Goal: Navigation & Orientation: Find specific page/section

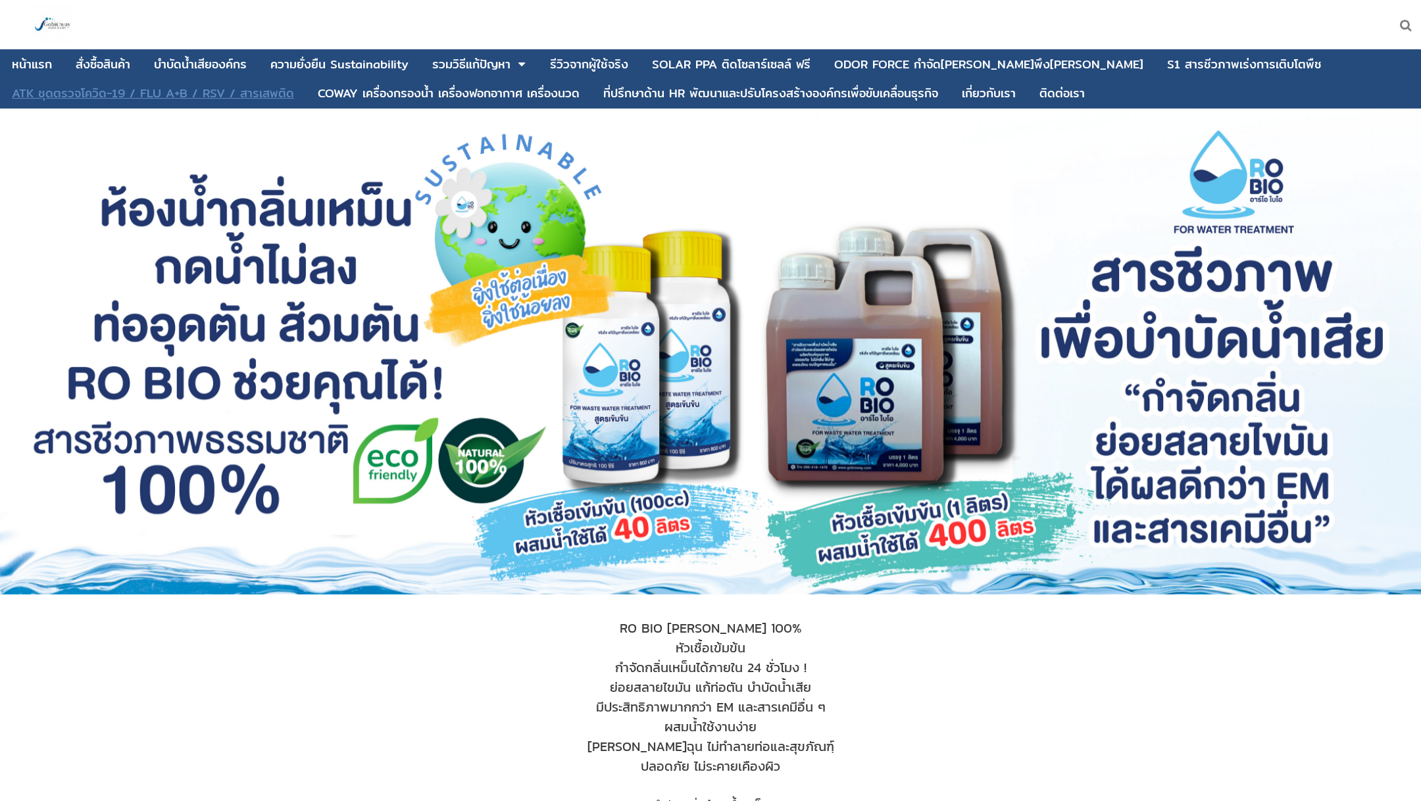
click at [243, 96] on div "ATK ชุดตรวจโควิด-19 / FLU A+B / RSV / สารเสพติด" at bounding box center [153, 93] width 282 height 12
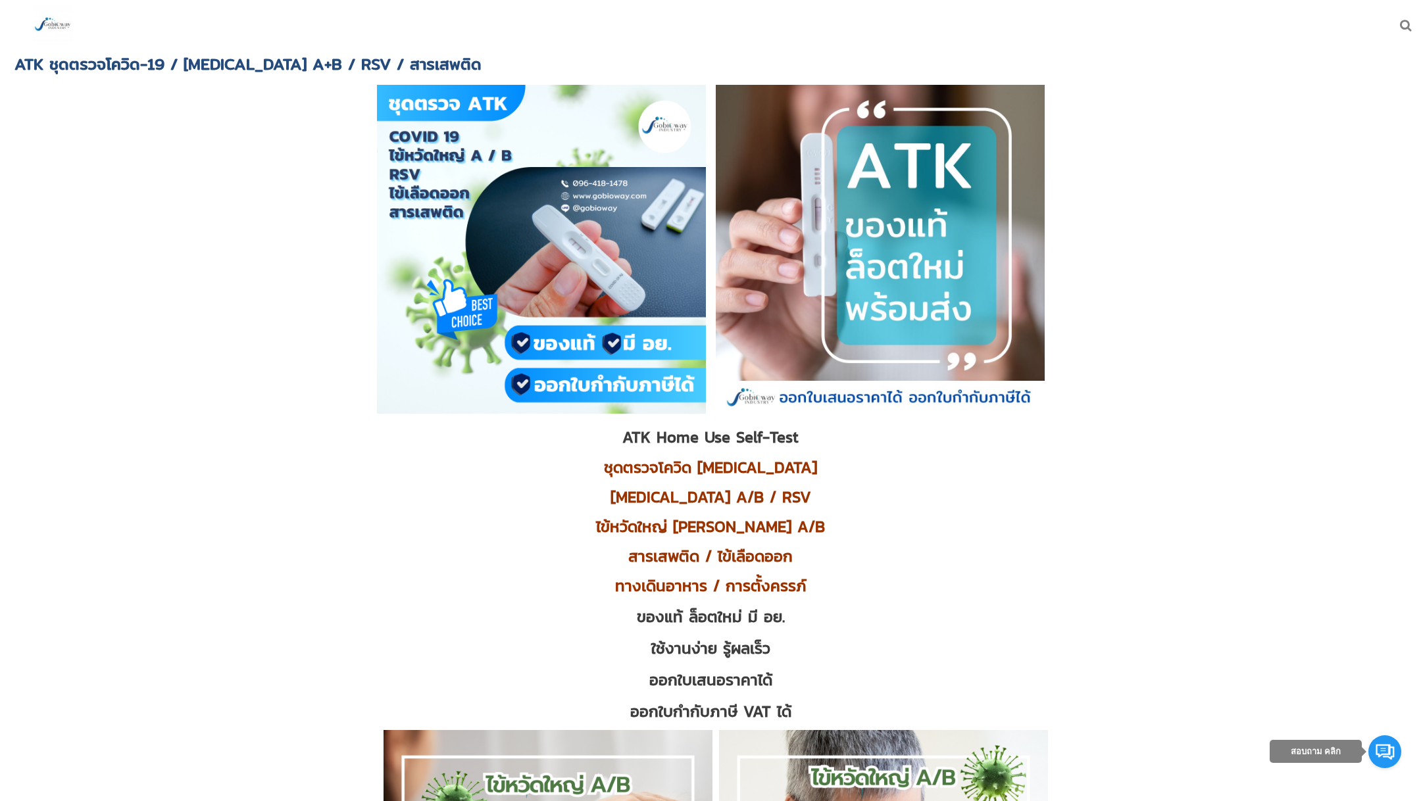
click at [61, 19] on img at bounding box center [52, 24] width 39 height 39
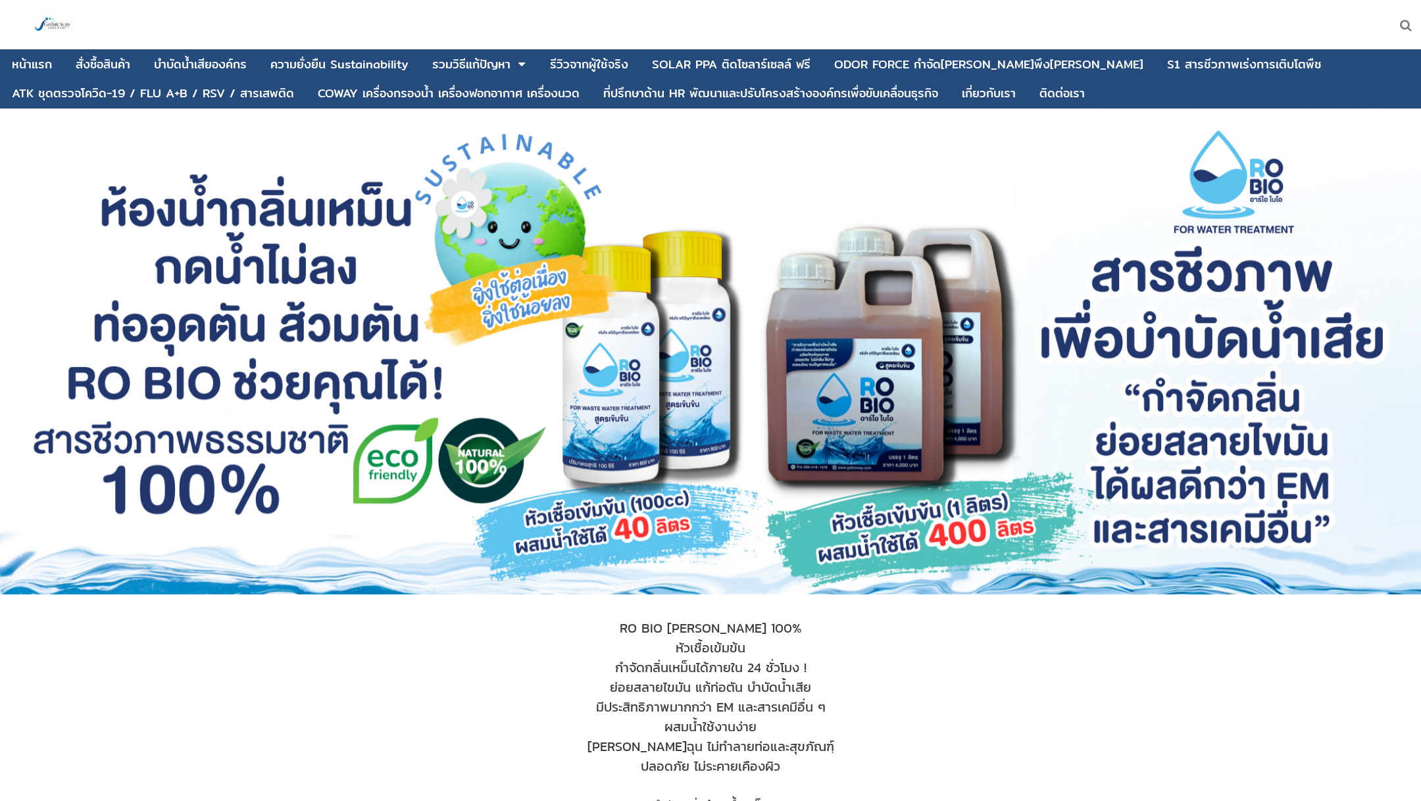
click at [770, 59] on div "SOLAR PPA ติดโซลาร์เซลล์ ฟรี" at bounding box center [731, 65] width 159 height 12
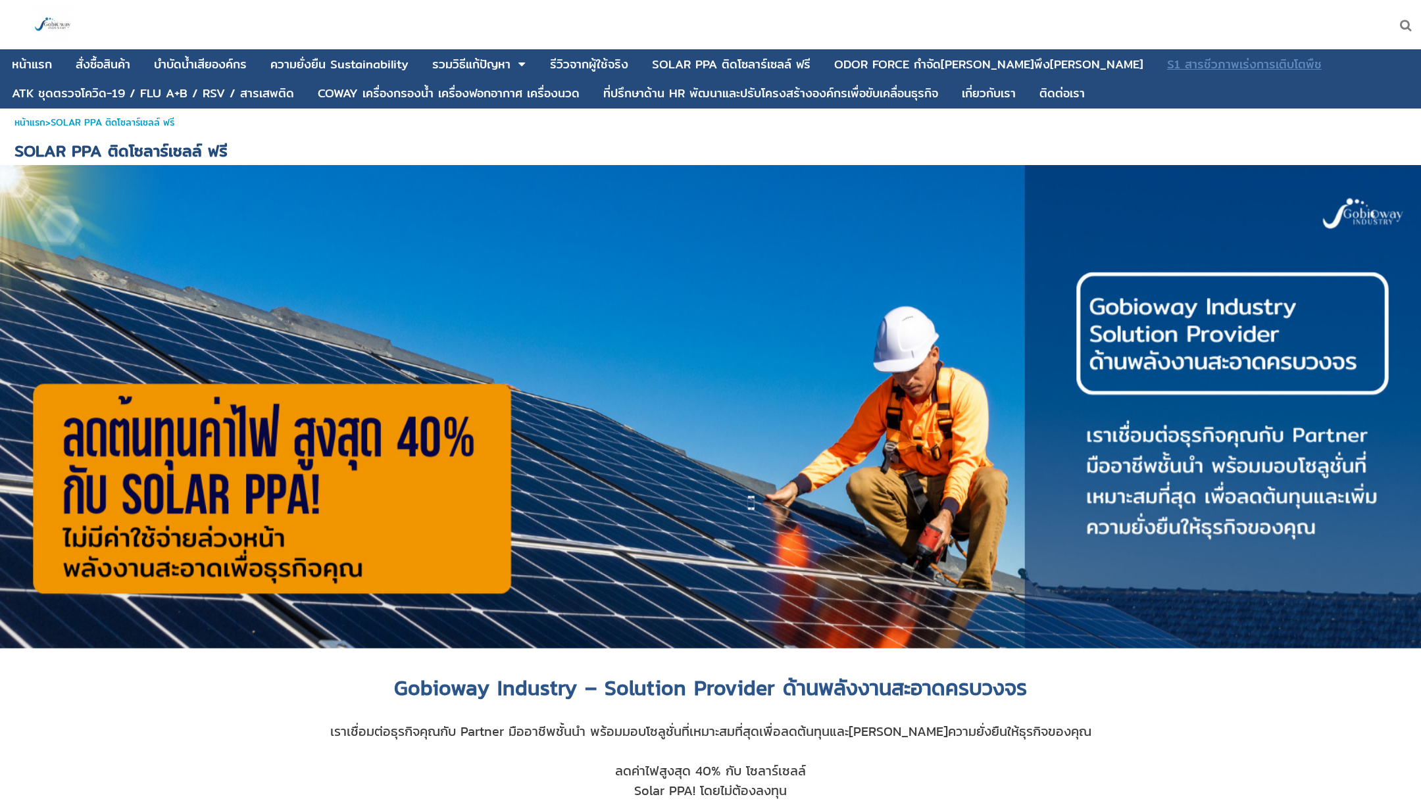
click at [1167, 75] on link "S1 สารชีวภาพเร่งการเติบโตพืช" at bounding box center [1244, 64] width 155 height 25
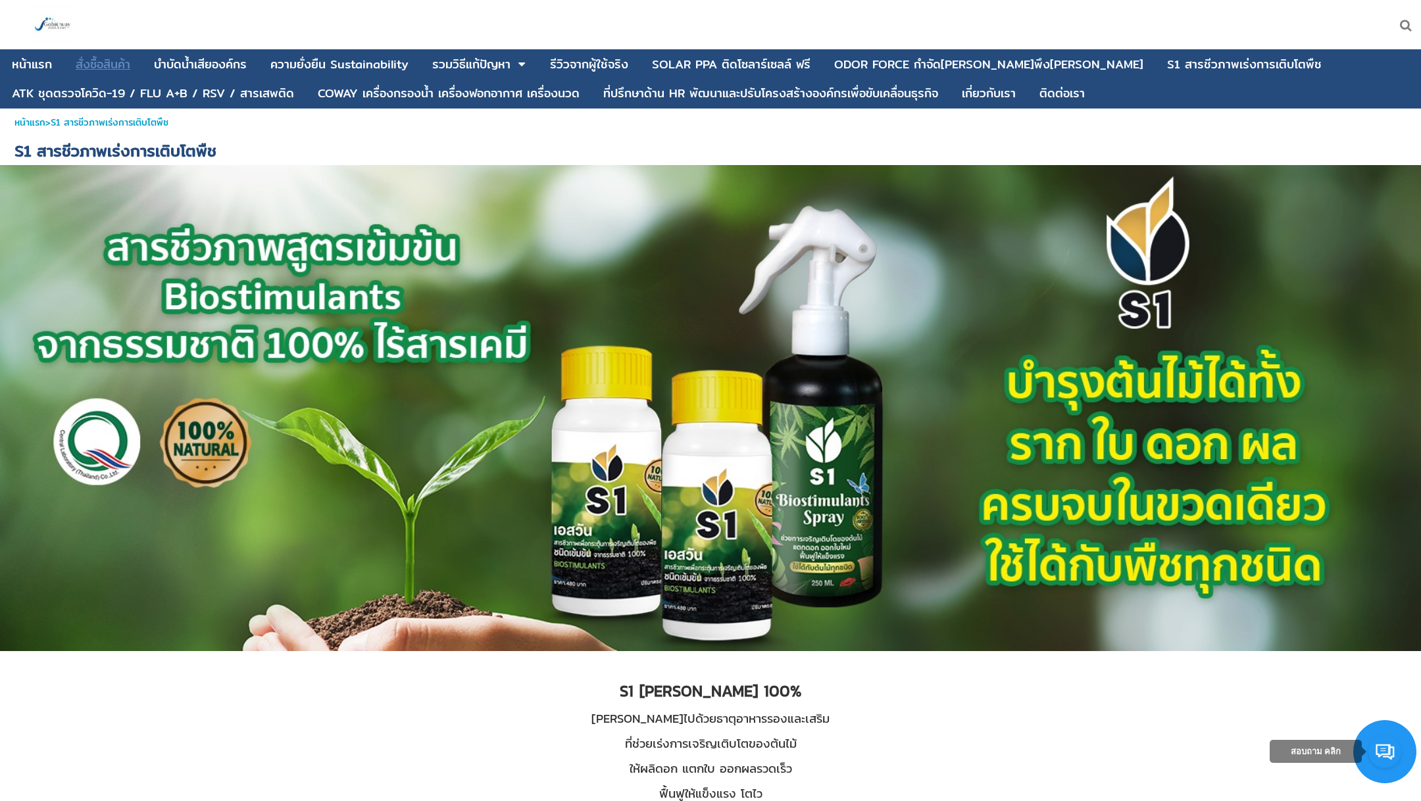
click at [93, 66] on div "สั่งซื้อสินค้า" at bounding box center [103, 65] width 55 height 12
